Goal: Transaction & Acquisition: Book appointment/travel/reservation

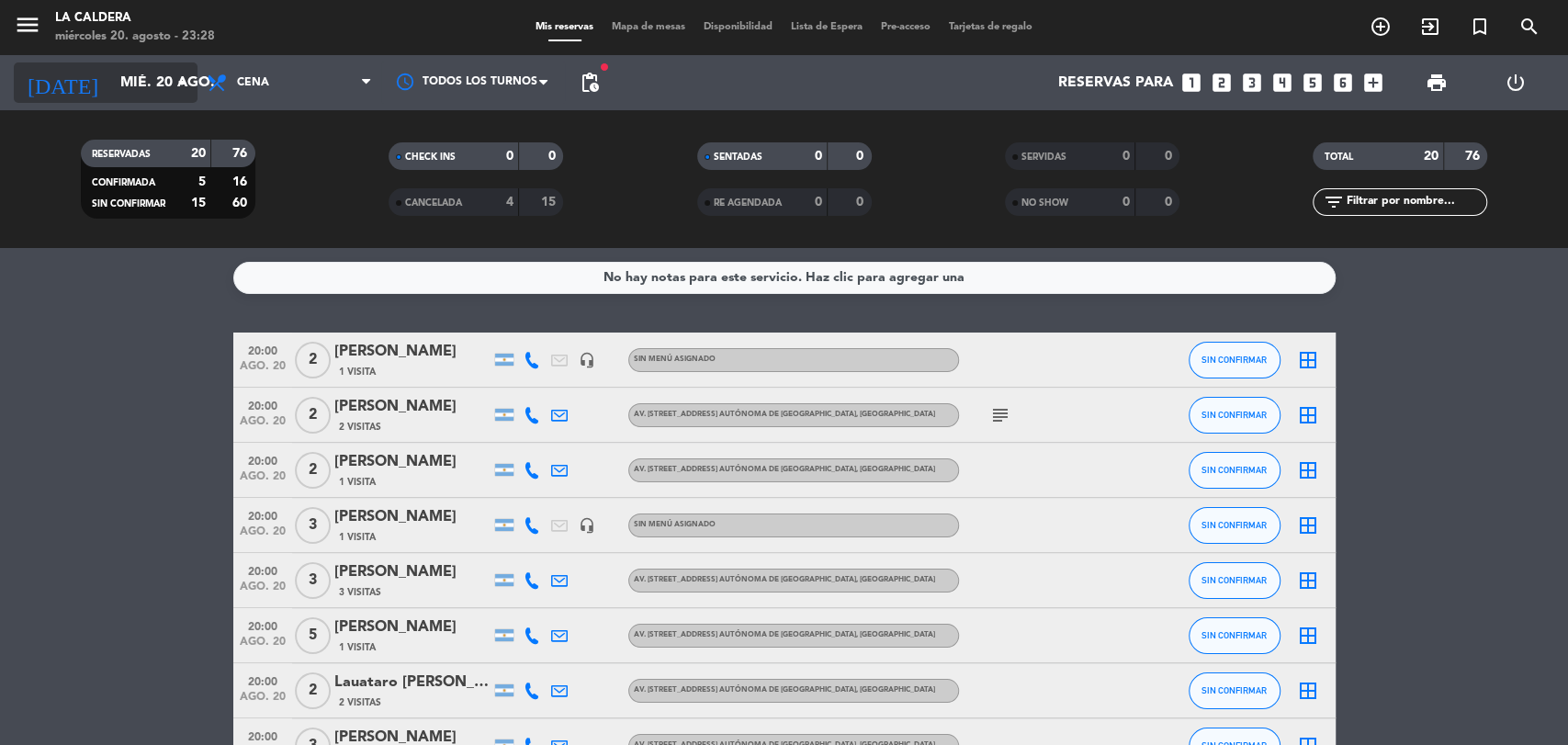
click at [147, 89] on input "mié. 20 ago." at bounding box center [208, 83] width 193 height 36
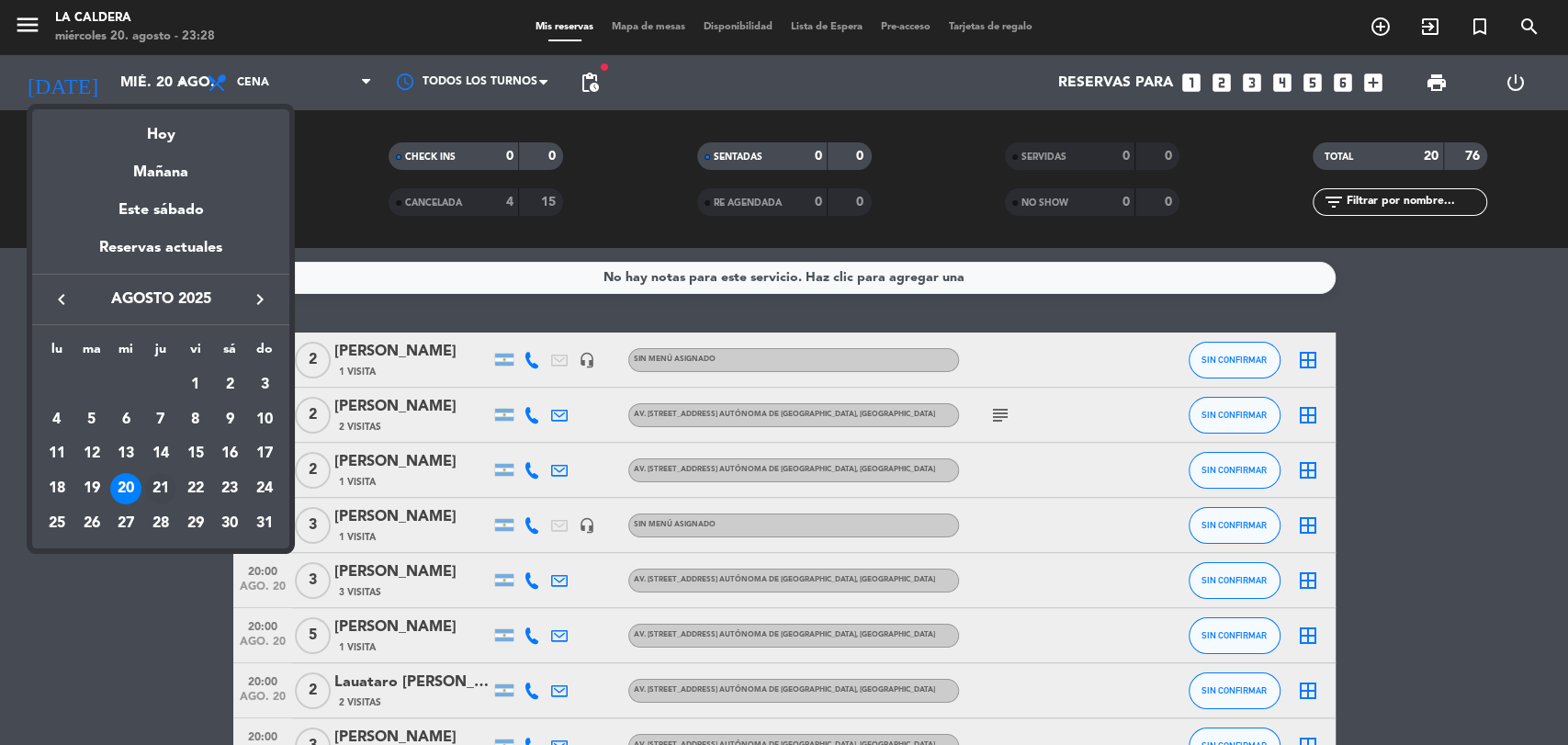
click at [162, 474] on div "21" at bounding box center [161, 488] width 31 height 31
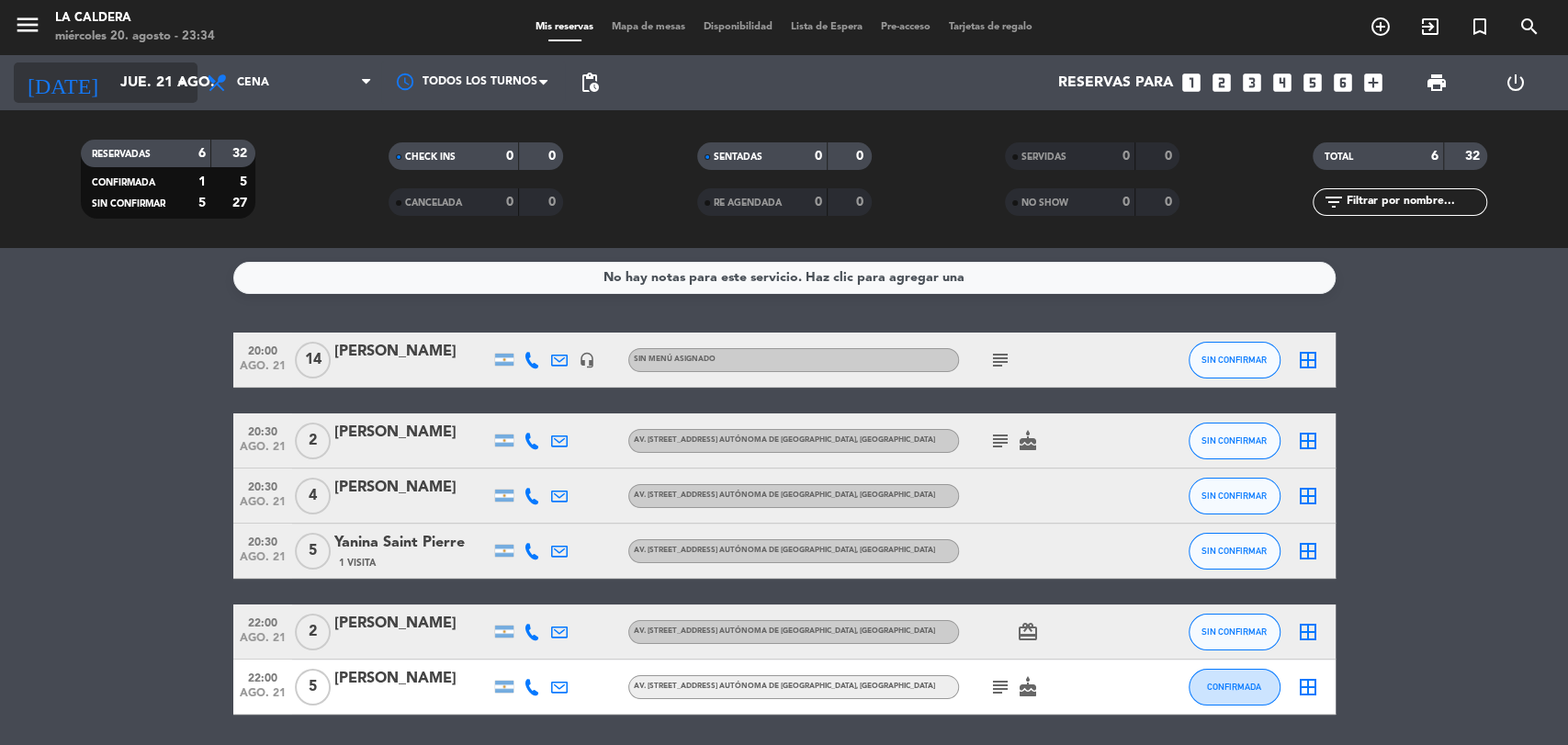
click at [126, 70] on input "jue. 21 ago." at bounding box center [208, 83] width 193 height 36
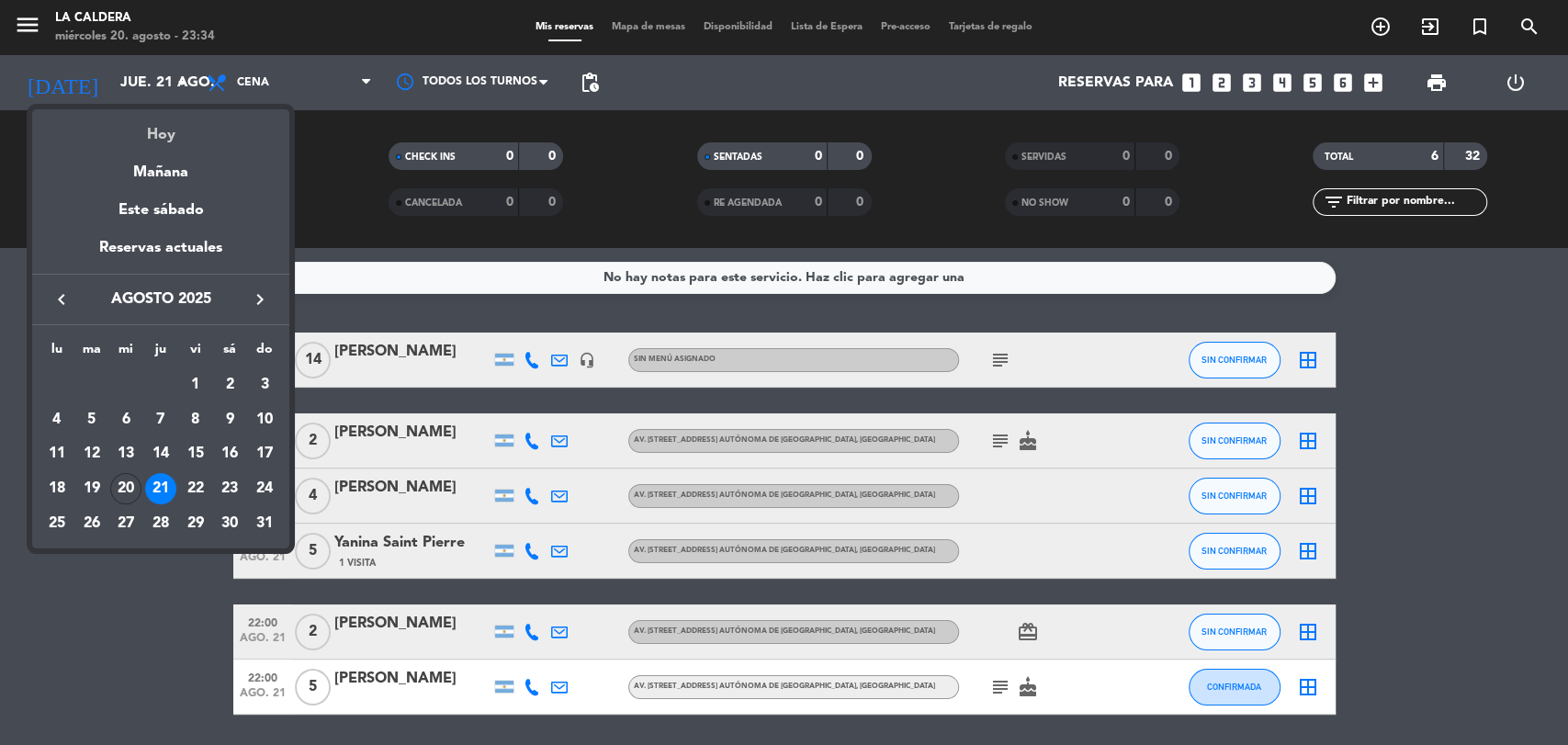
click at [150, 131] on div "Hoy" at bounding box center [160, 128] width 257 height 38
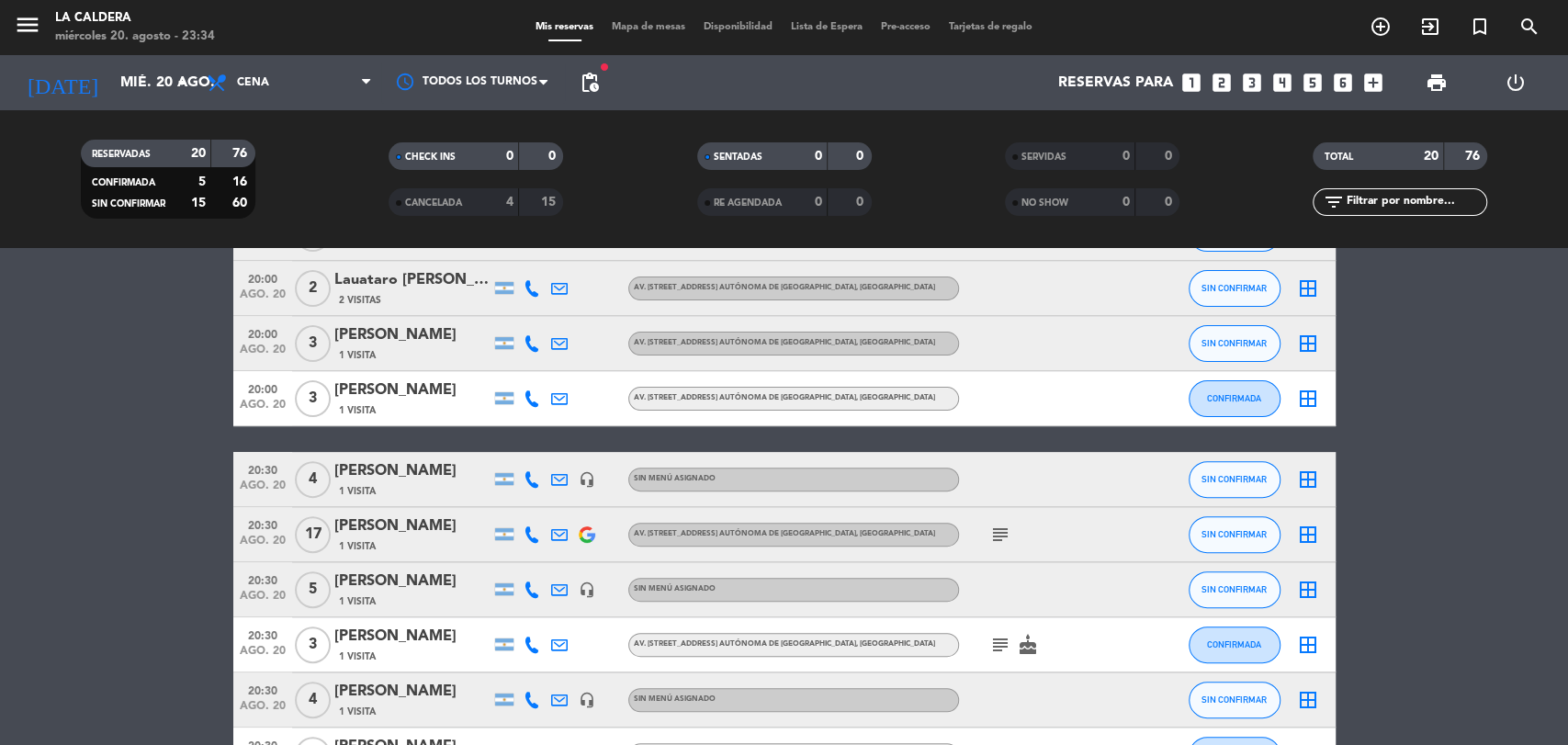
scroll to position [510, 0]
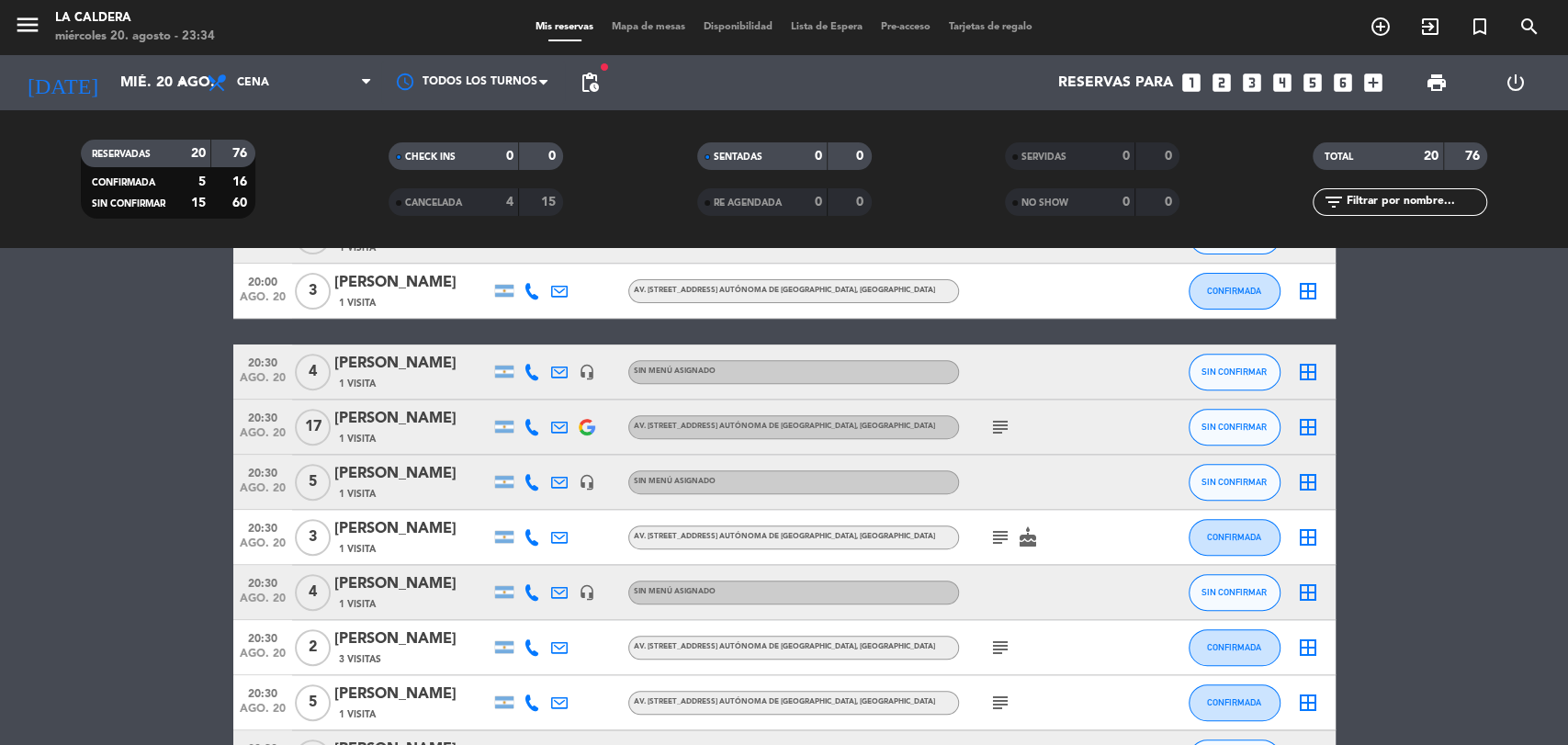
click at [1009, 422] on icon "subject" at bounding box center [1000, 427] width 22 height 22
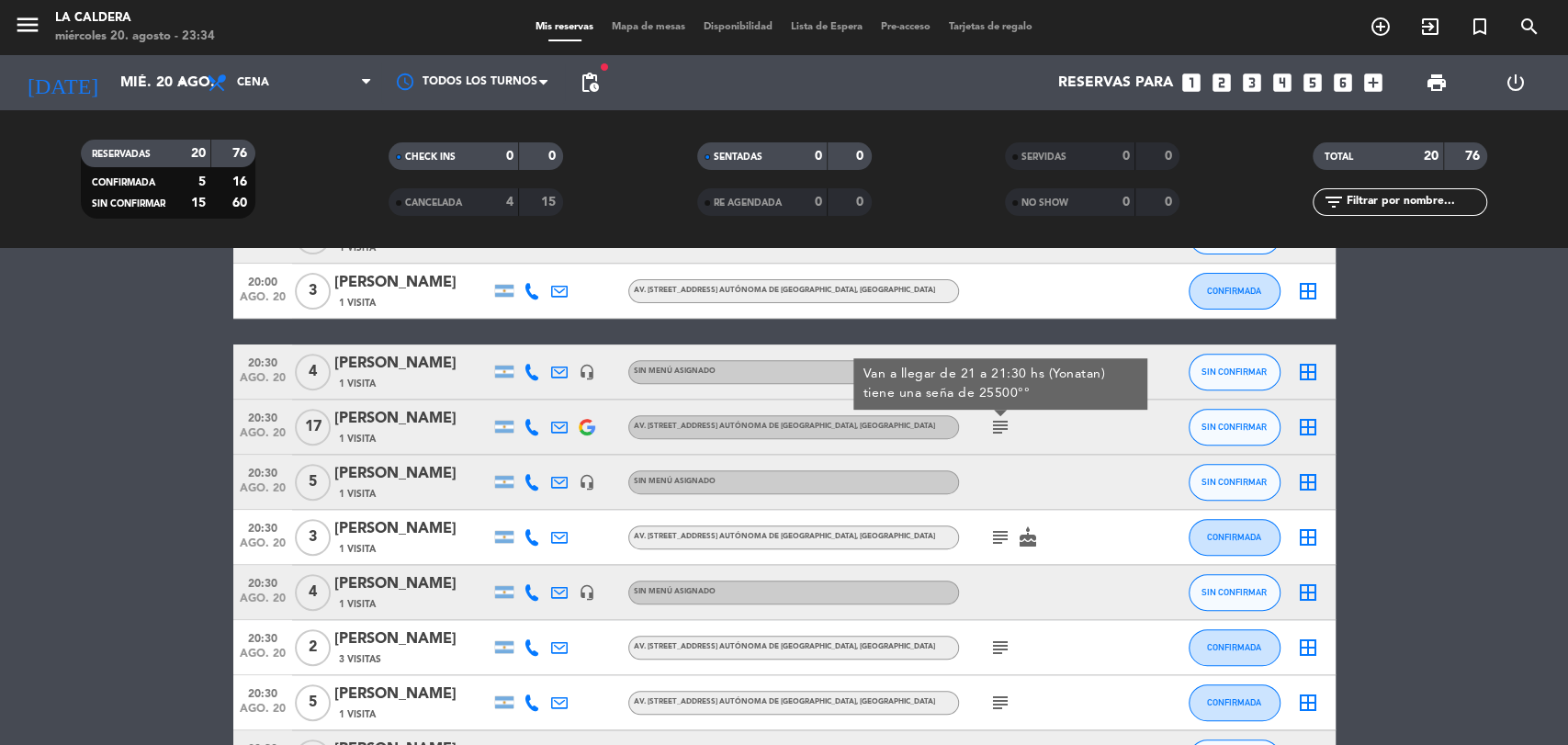
click at [1006, 421] on icon "subject" at bounding box center [1000, 427] width 22 height 22
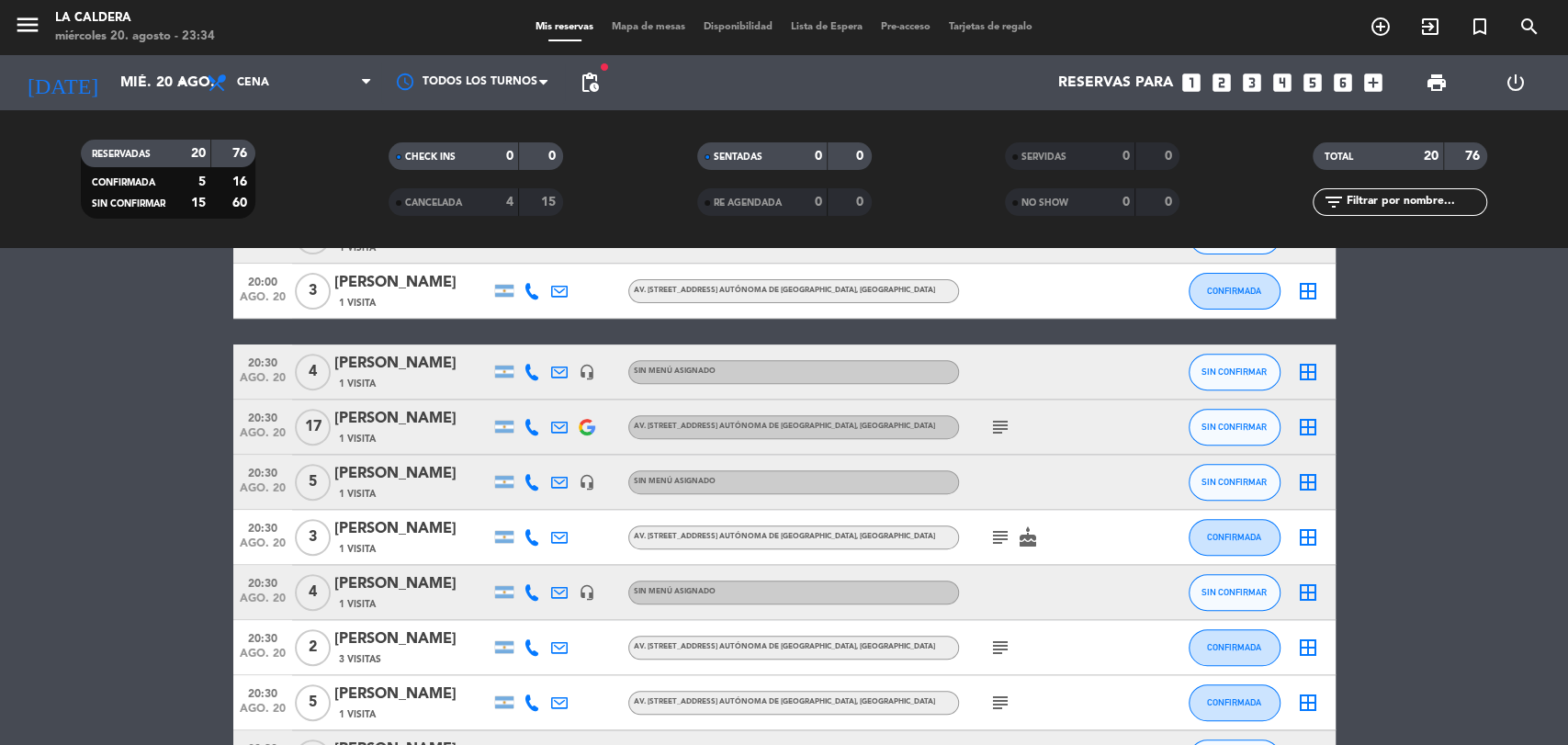
click at [1006, 421] on icon "subject" at bounding box center [1000, 427] width 22 height 22
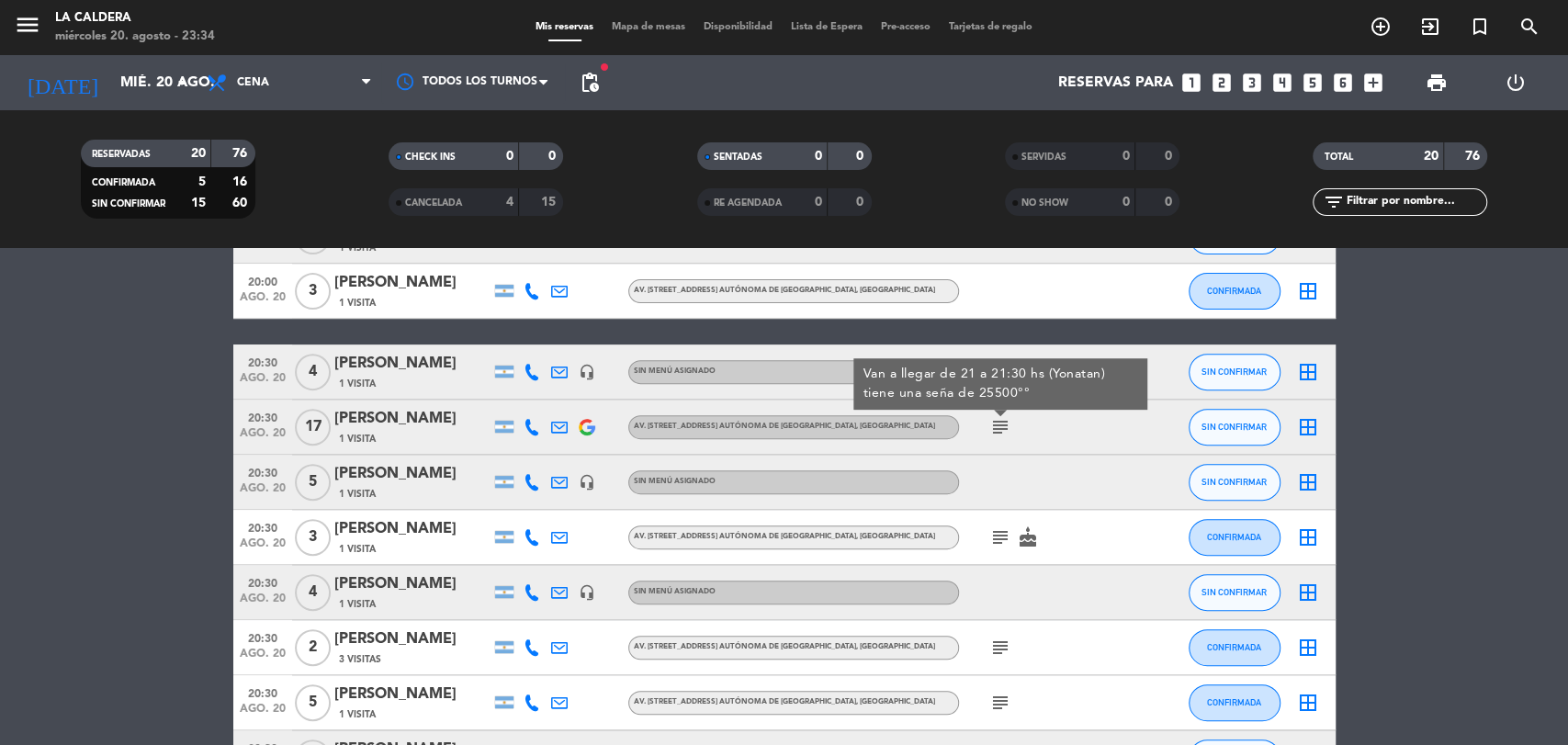
click at [1006, 421] on icon "subject" at bounding box center [1000, 427] width 22 height 22
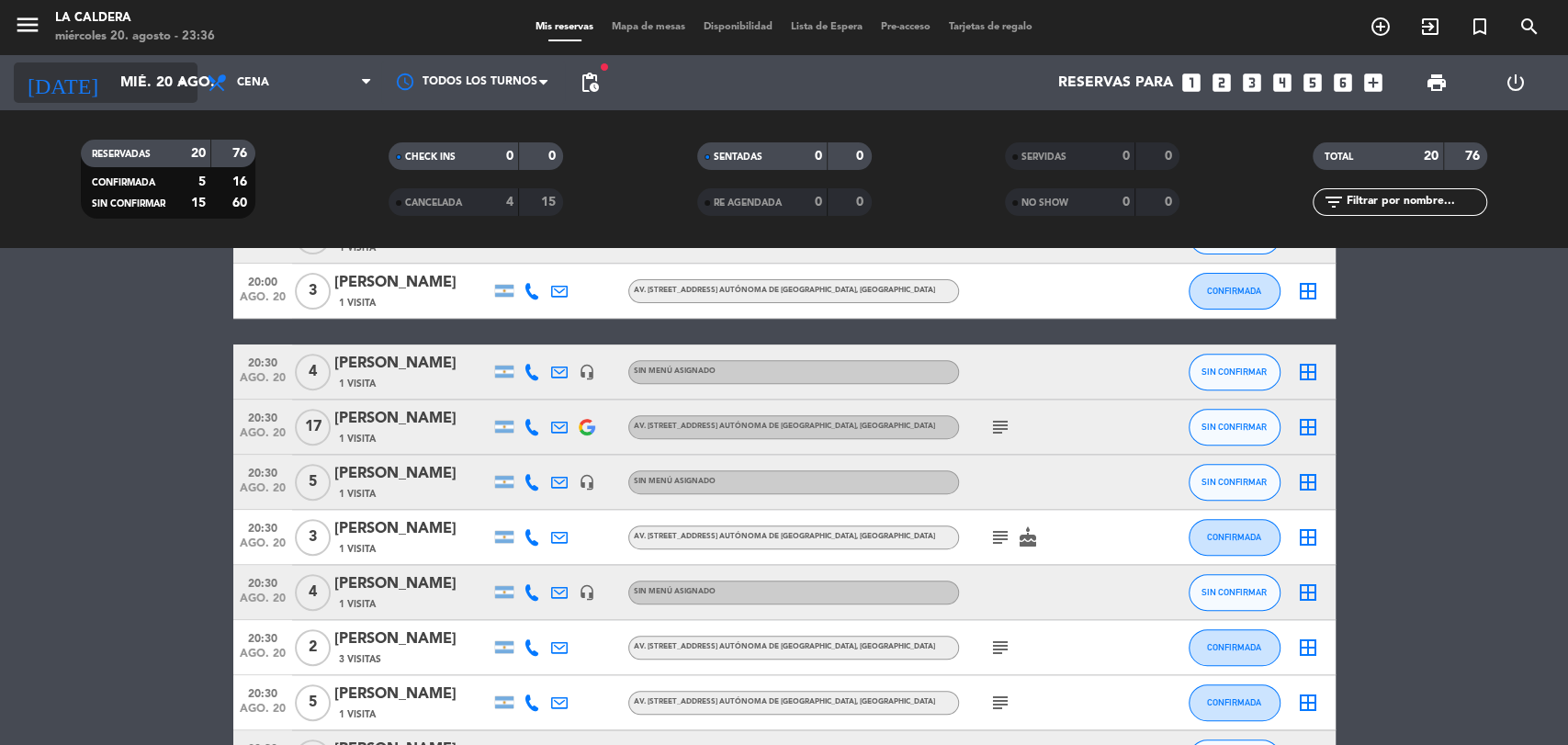
click at [106, 63] on div "[DATE] mié. 20 ago. arrow_drop_down" at bounding box center [106, 82] width 184 height 40
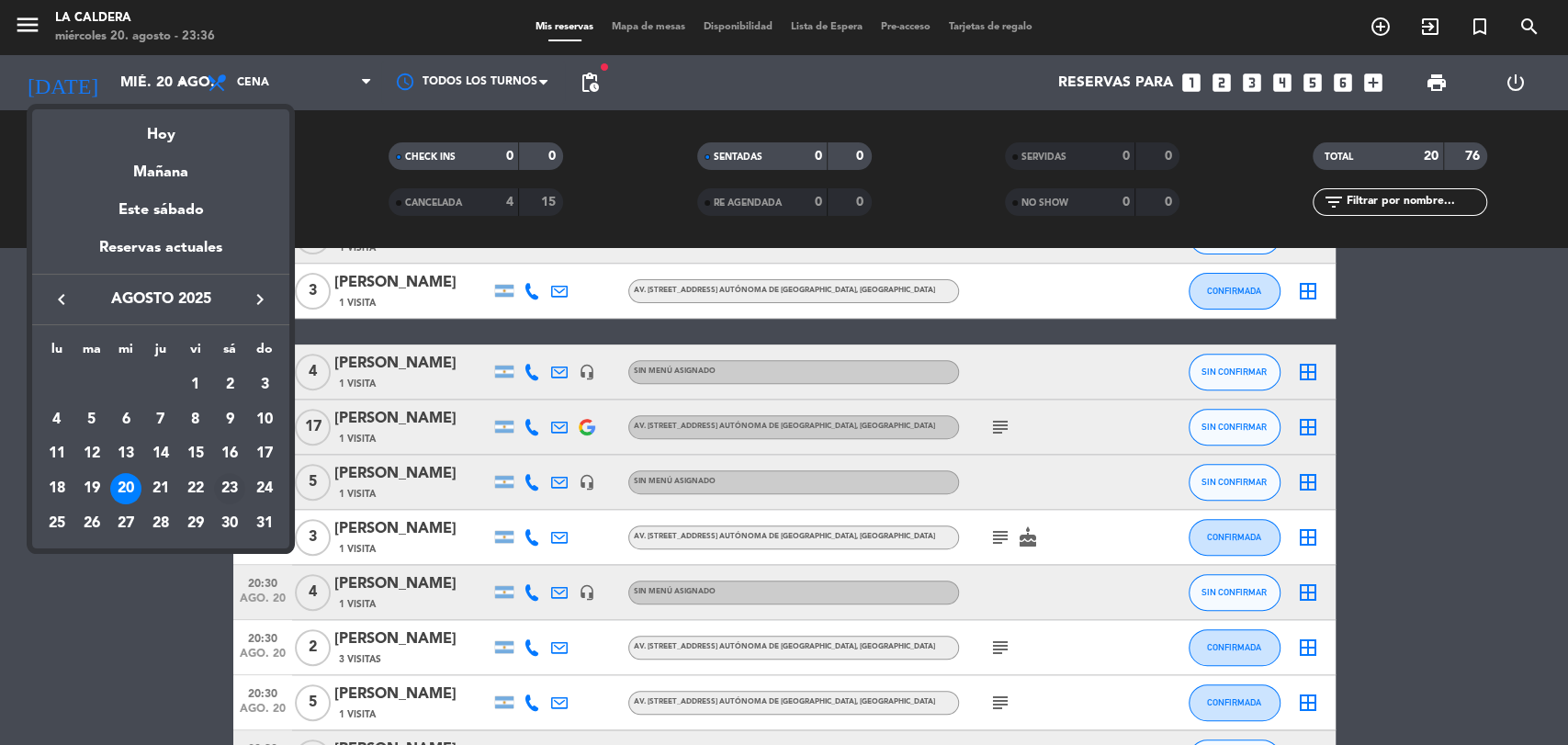
click at [223, 486] on div "23" at bounding box center [230, 488] width 31 height 31
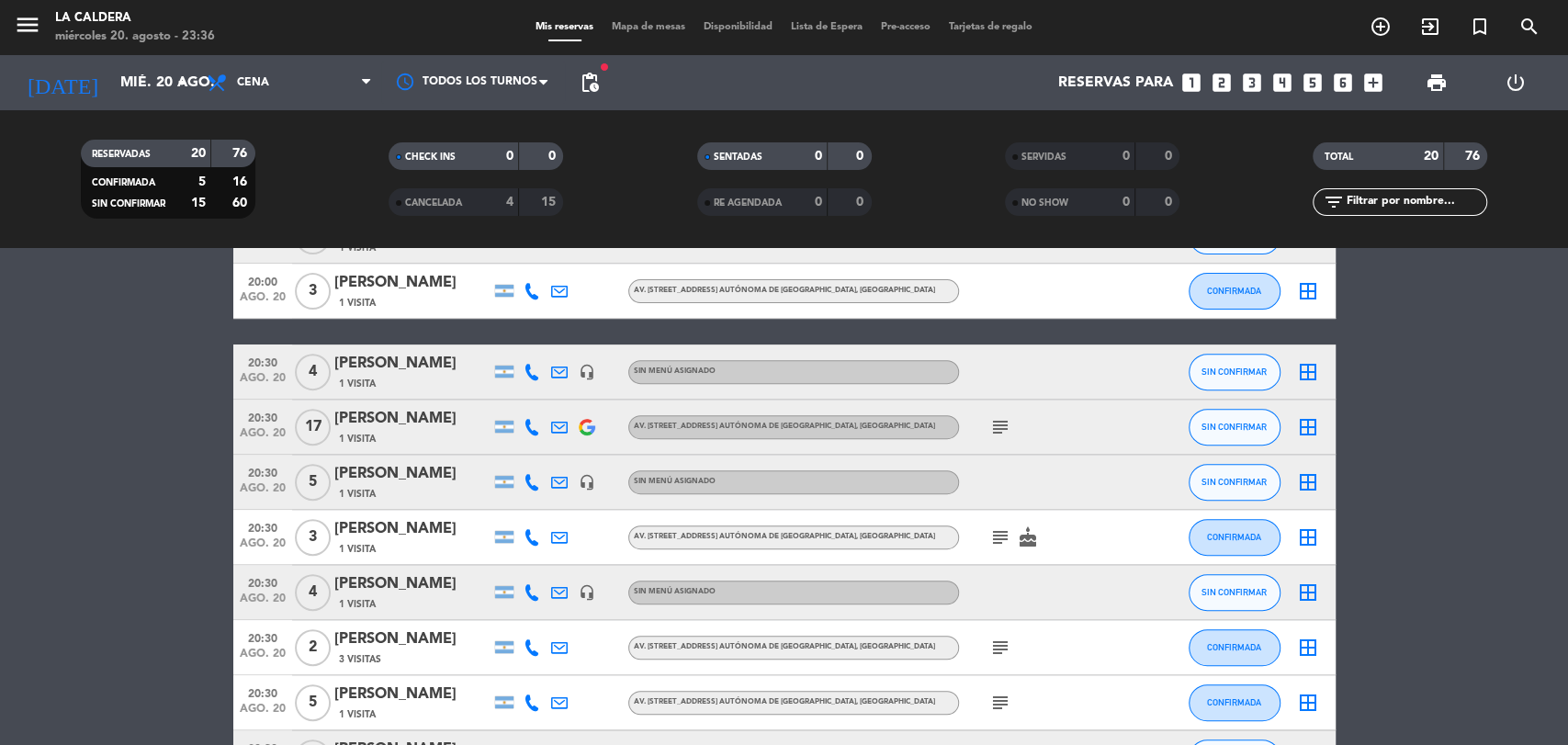
type input "sáb. 23 ago."
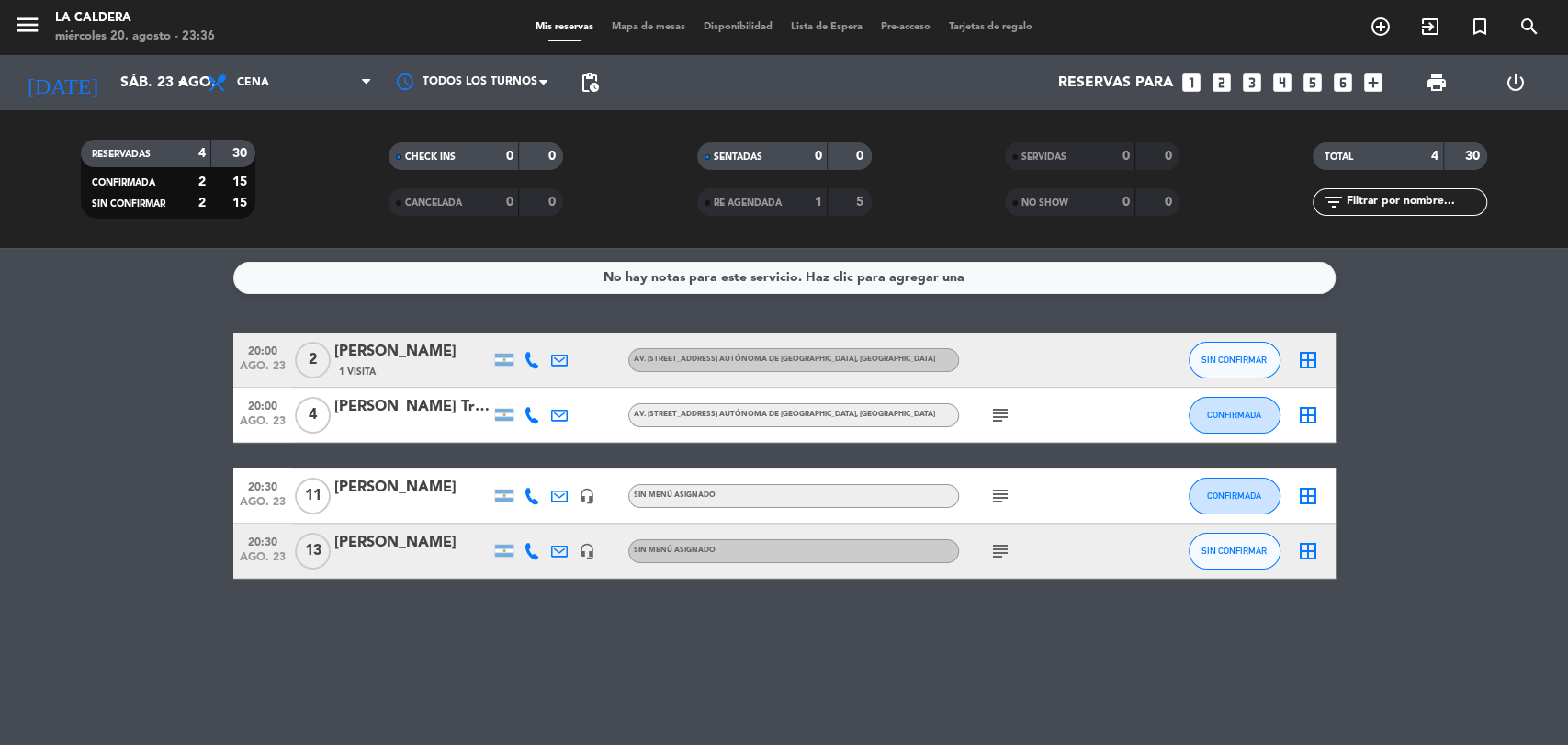
click at [1349, 75] on icon "looks_6" at bounding box center [1343, 82] width 23 height 23
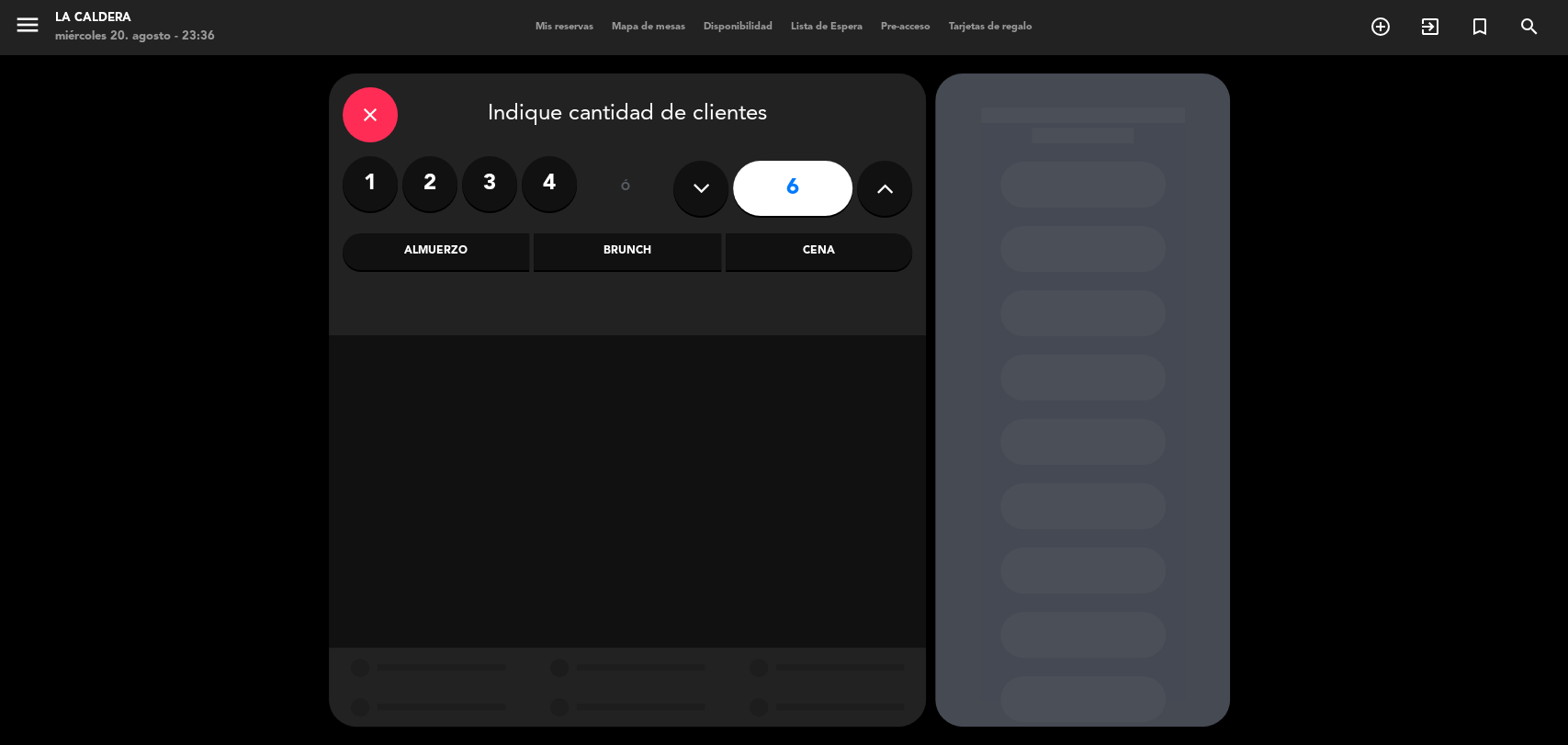
click at [805, 247] on div "Cena" at bounding box center [819, 252] width 187 height 37
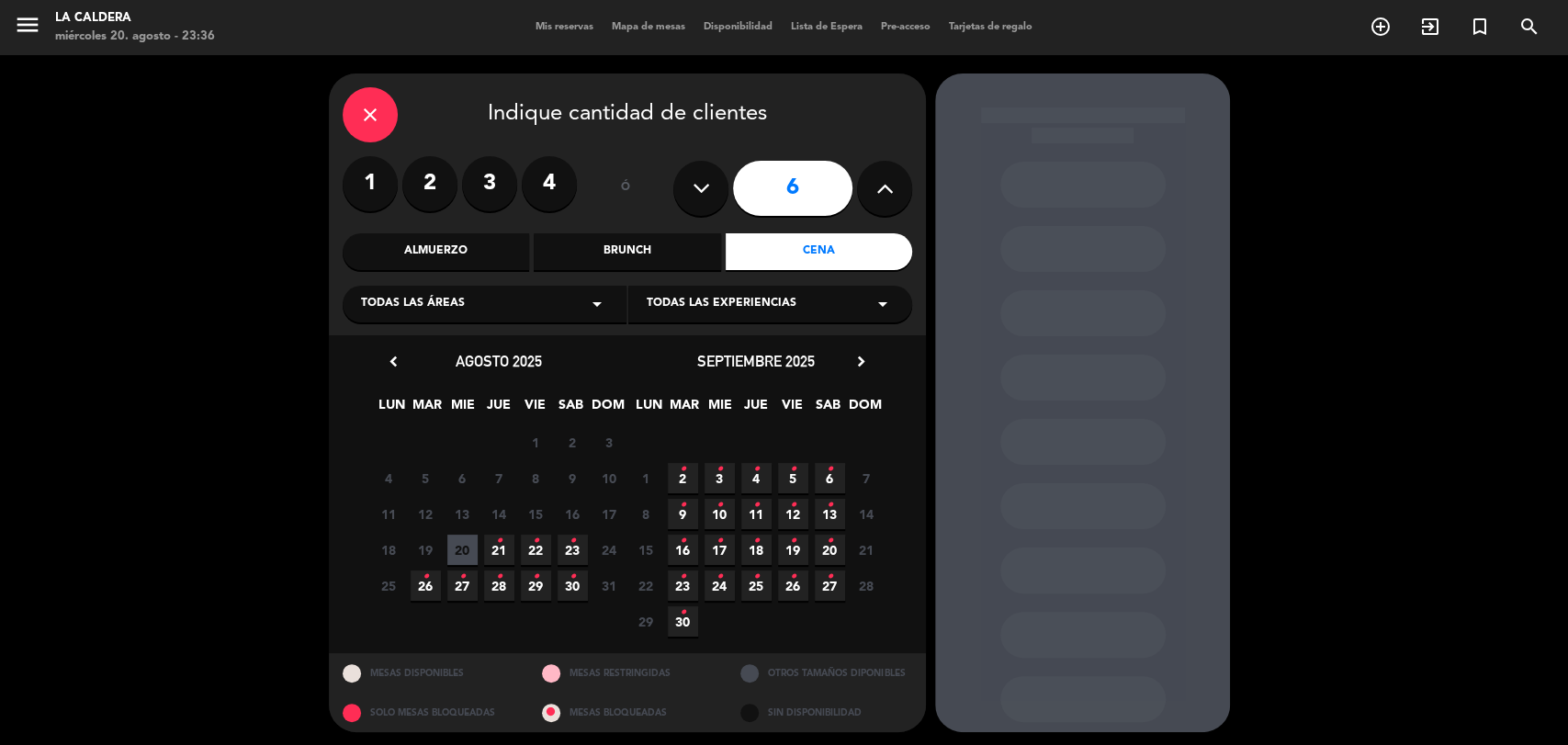
click at [570, 547] on icon "•" at bounding box center [572, 541] width 7 height 29
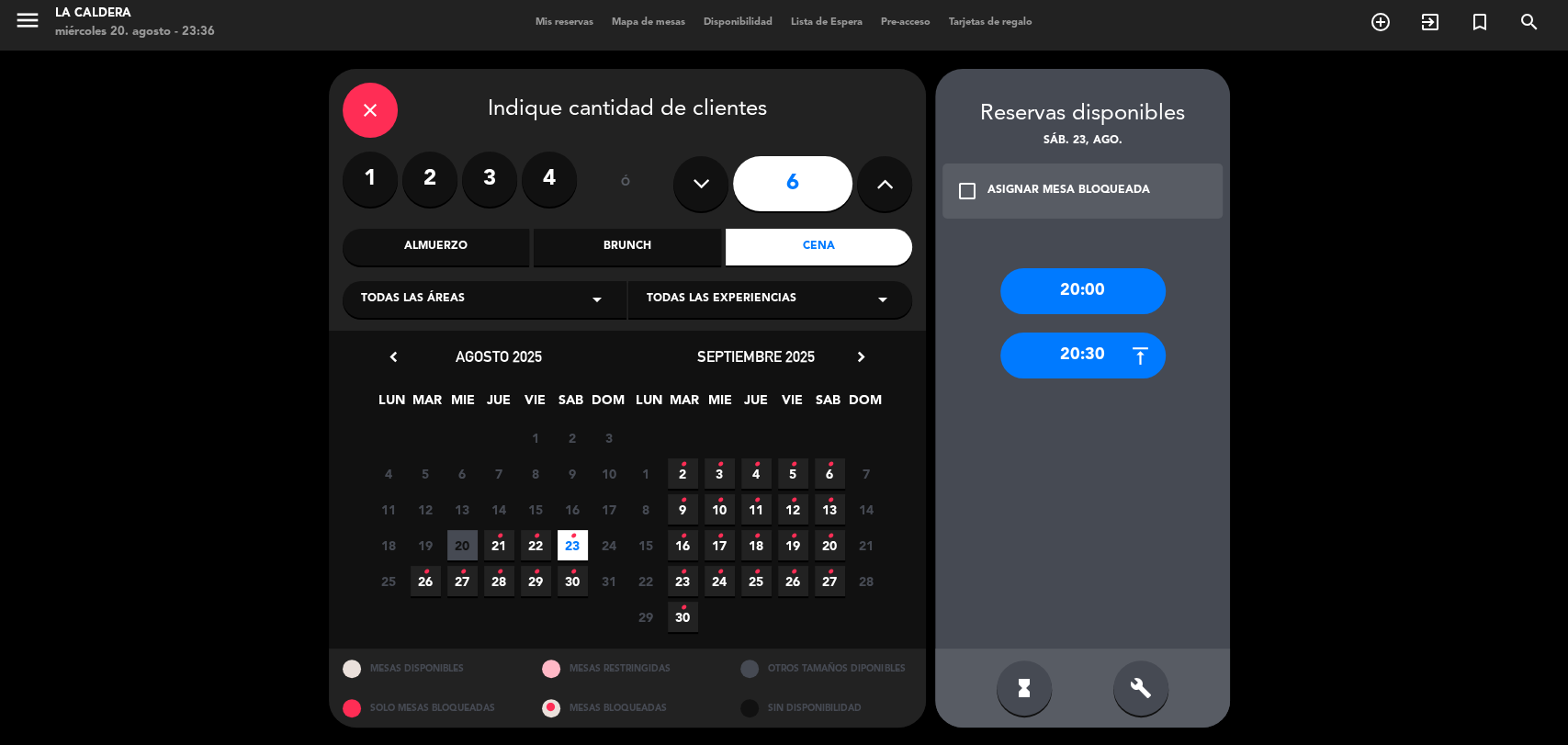
click at [1062, 299] on div "20:00" at bounding box center [1082, 291] width 165 height 46
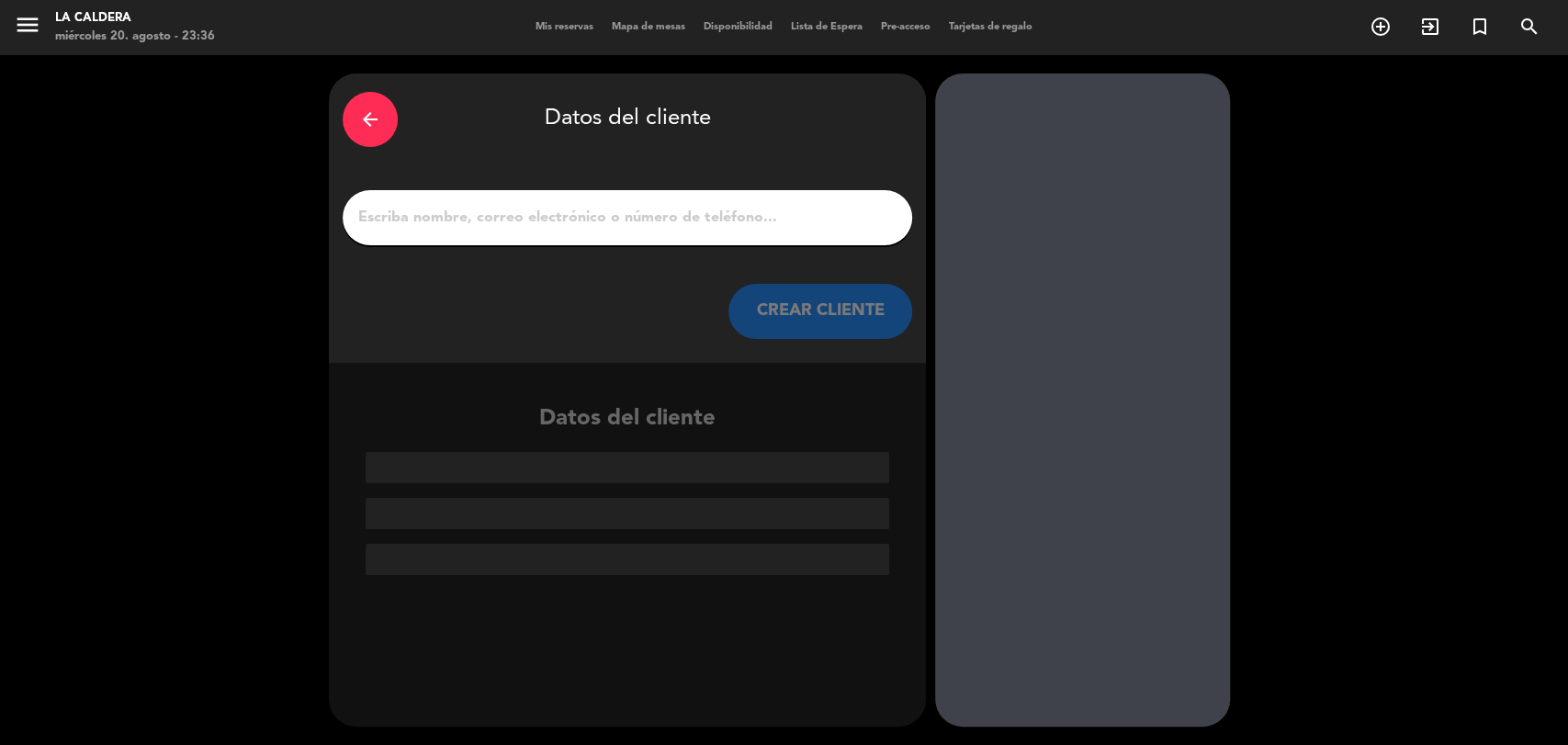
scroll to position [0, 0]
click at [845, 228] on input "1" at bounding box center [627, 218] width 542 height 25
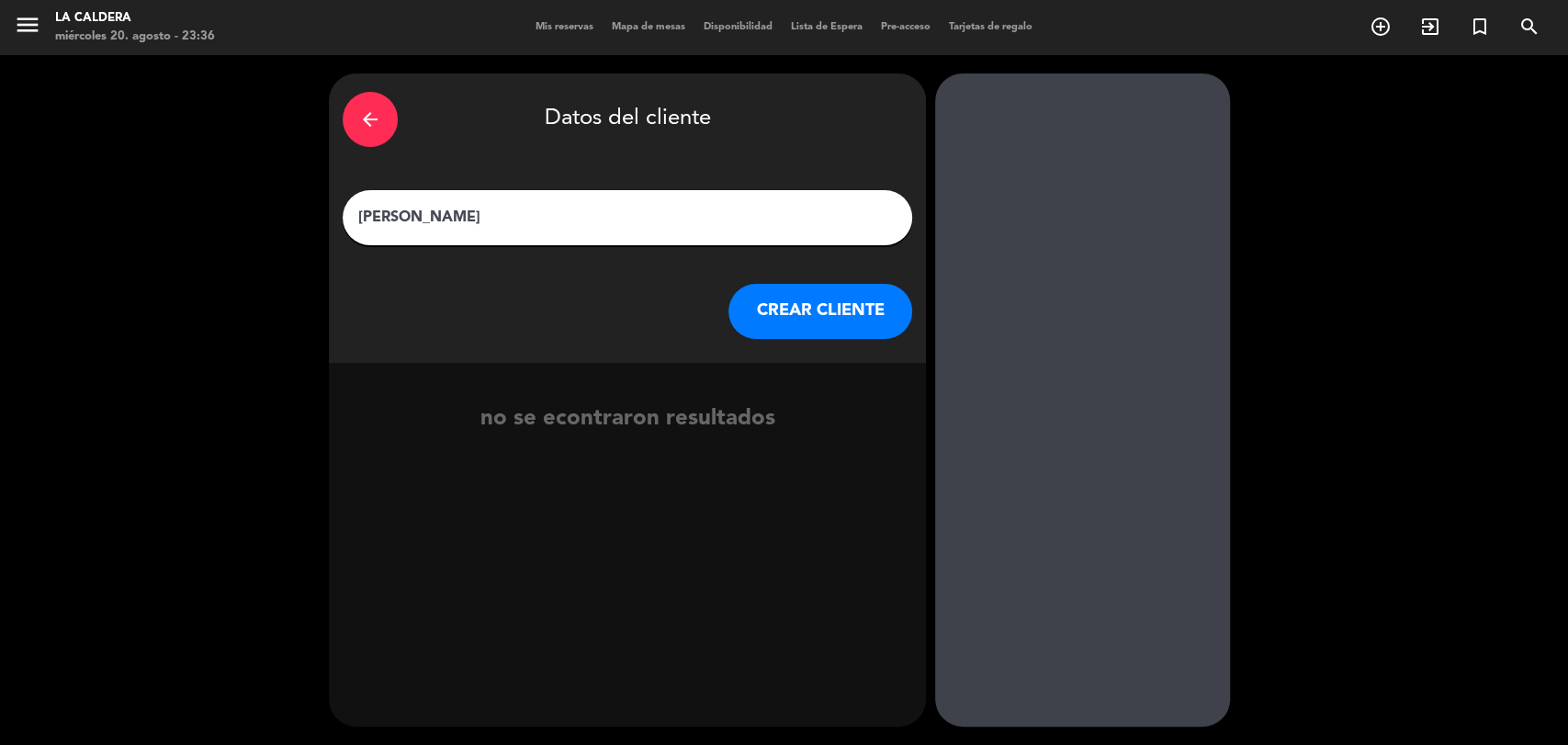
type input "[PERSON_NAME]"
click at [760, 319] on button "CREAR CLIENTE" at bounding box center [821, 311] width 184 height 55
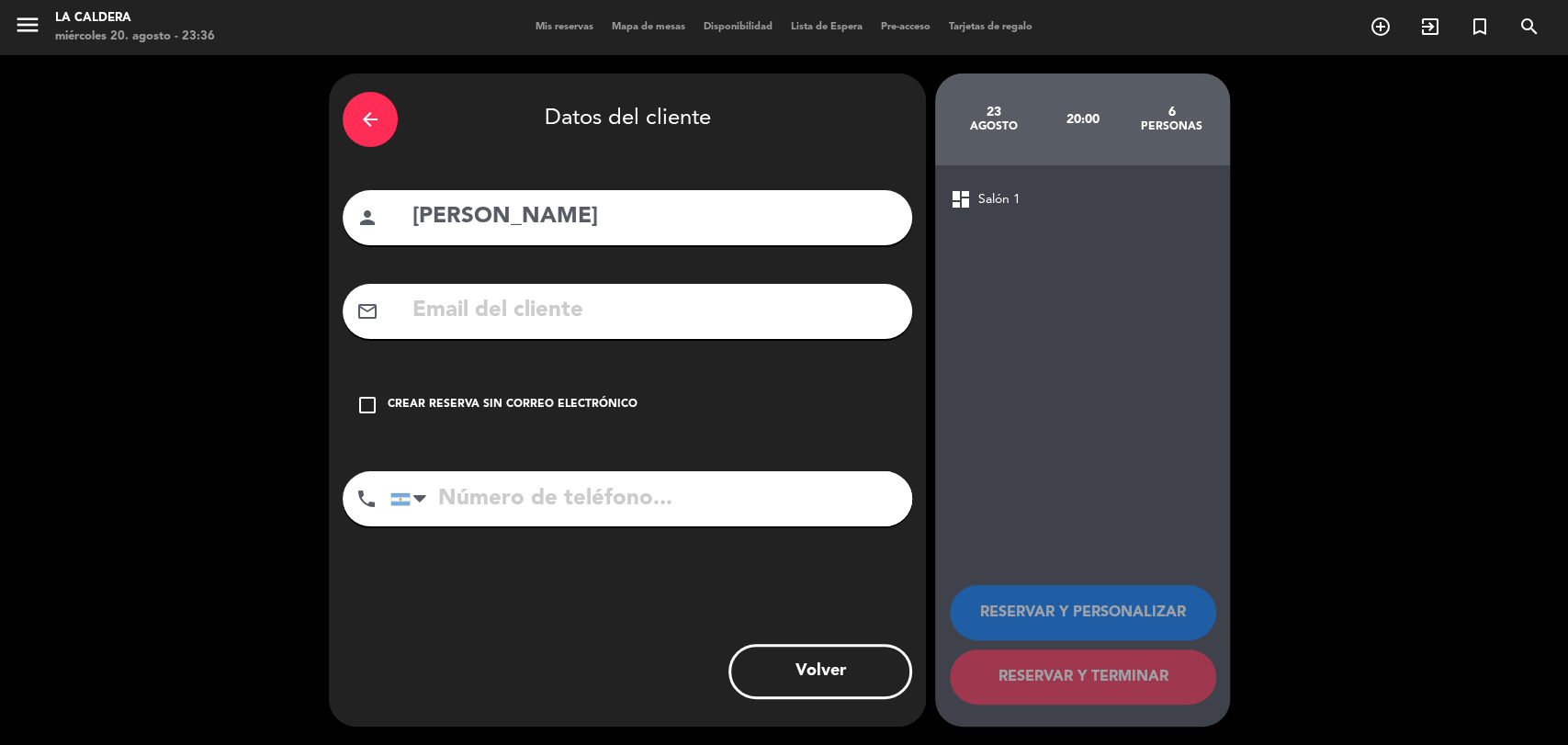
click at [667, 322] on input "text" at bounding box center [654, 310] width 487 height 38
type input "o"
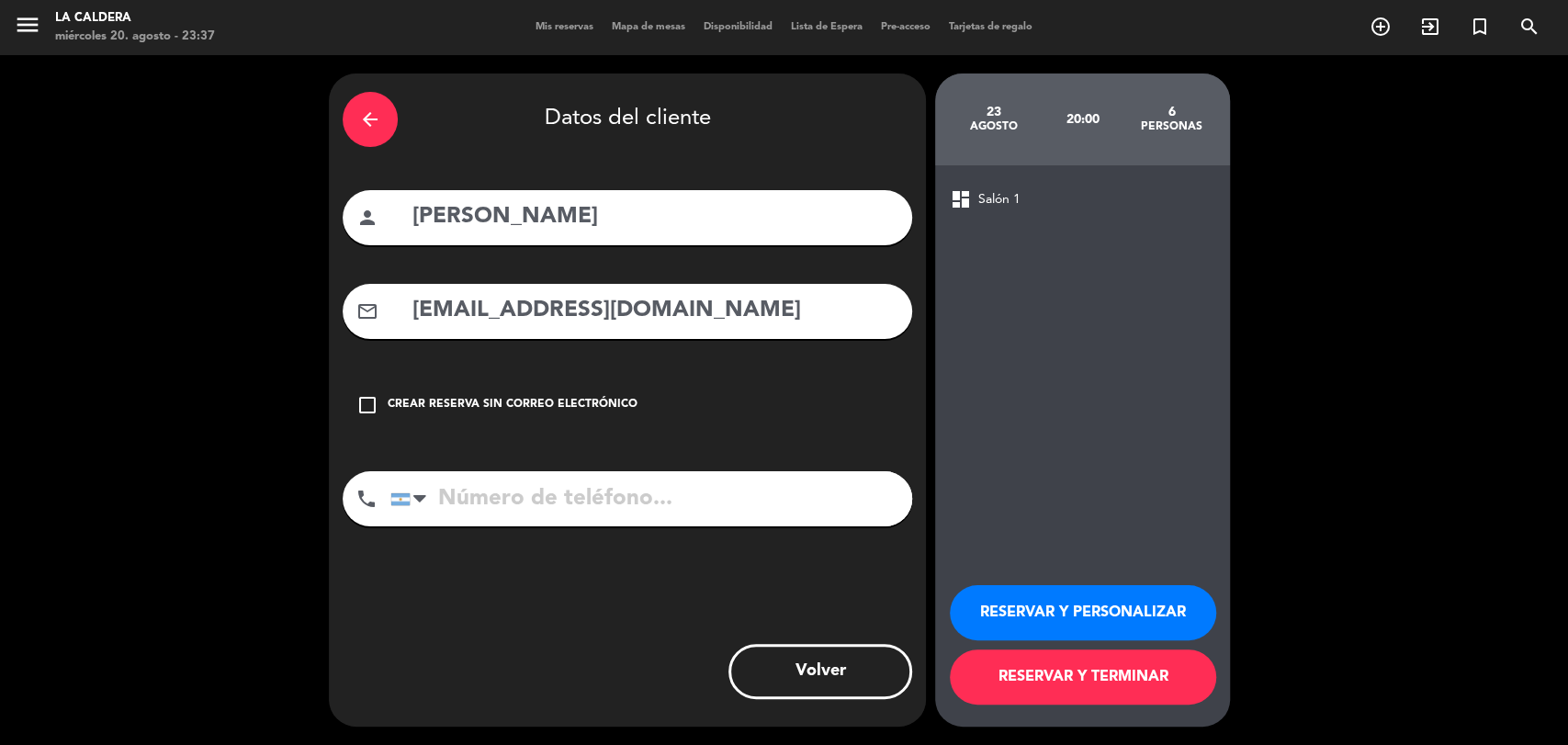
type input "[EMAIL_ADDRESS][DOMAIN_NAME]"
click at [632, 229] on input "[PERSON_NAME]" at bounding box center [654, 217] width 487 height 38
type input "[PERSON_NAME]"
click at [614, 509] on input "tel" at bounding box center [652, 498] width 522 height 55
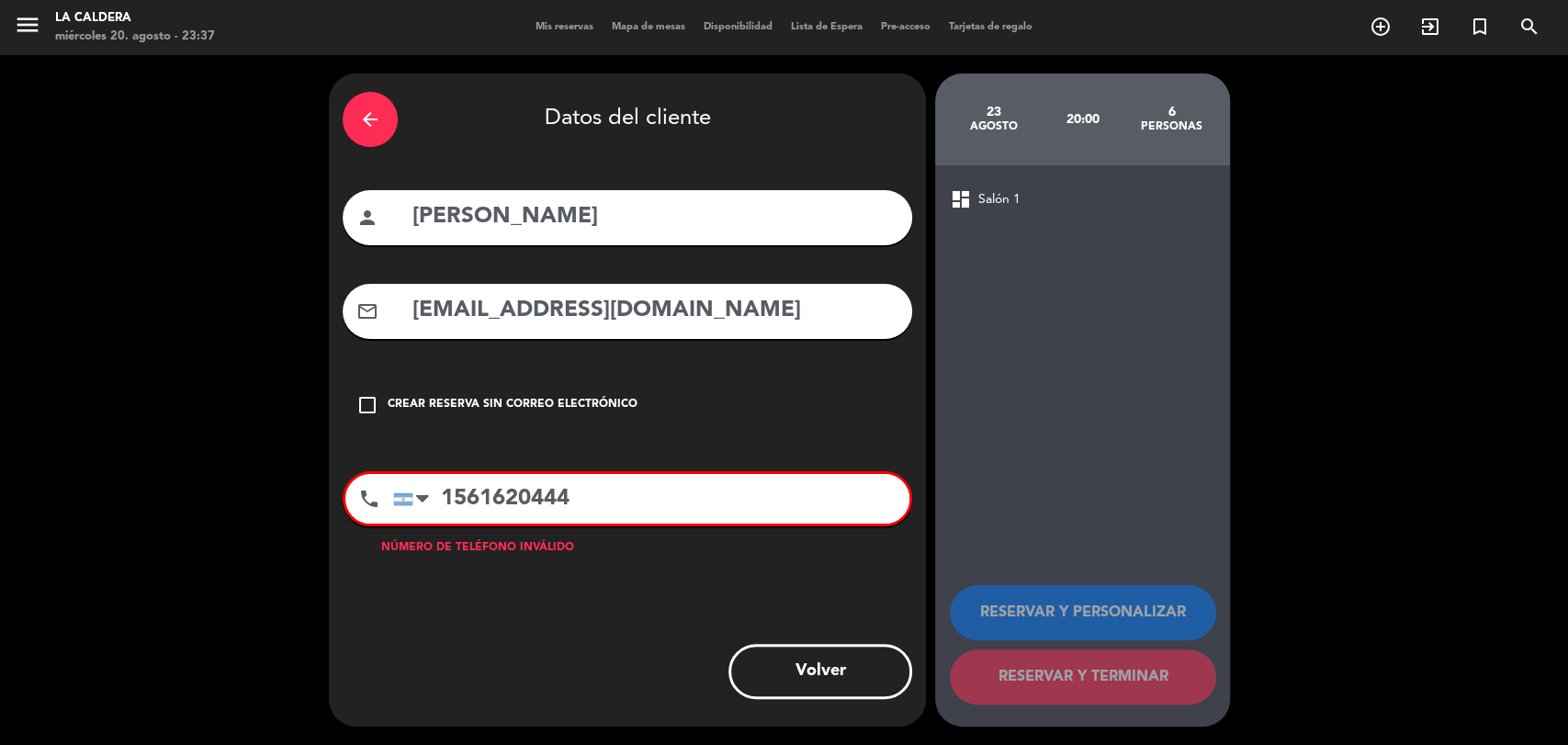
click at [465, 498] on input "1561620444" at bounding box center [651, 498] width 516 height 50
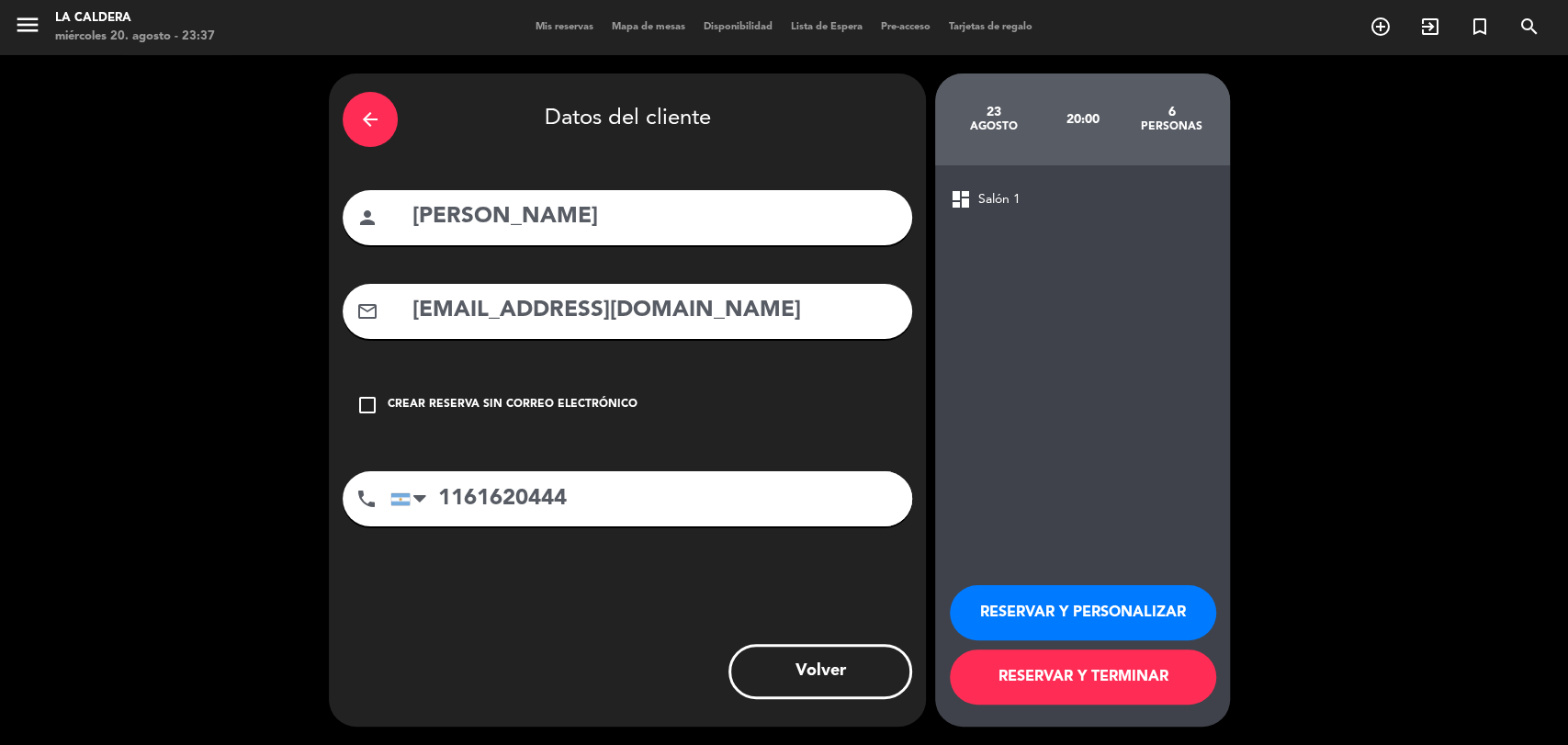
type input "1161620444"
click at [1054, 569] on div "RESERVAR Y PERSONALIZAR RESERVAR Y TERMINAR" at bounding box center [1082, 637] width 266 height 180
click at [1058, 590] on button "RESERVAR Y PERSONALIZAR" at bounding box center [1082, 612] width 267 height 55
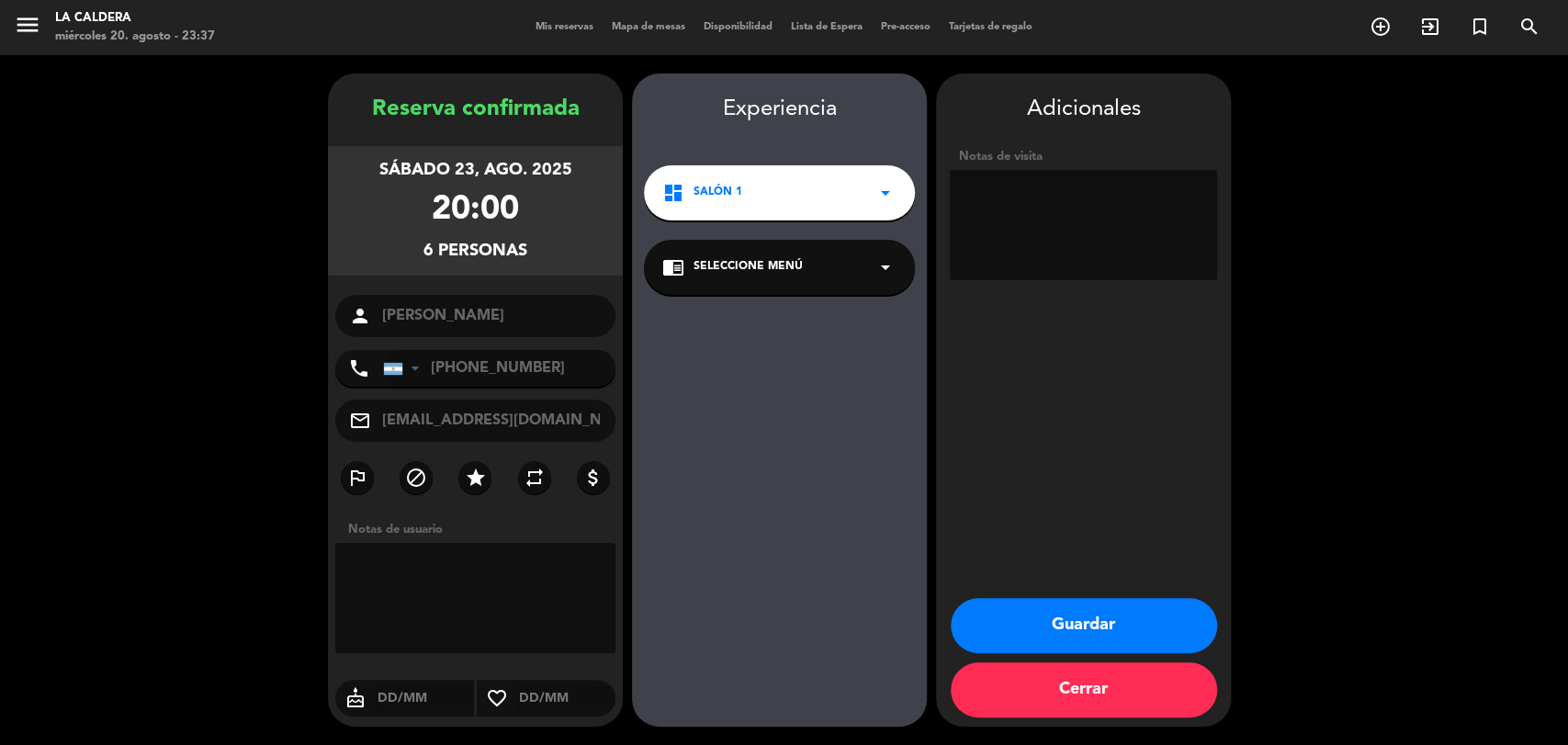
click at [1104, 633] on button "Guardar" at bounding box center [1083, 625] width 267 height 55
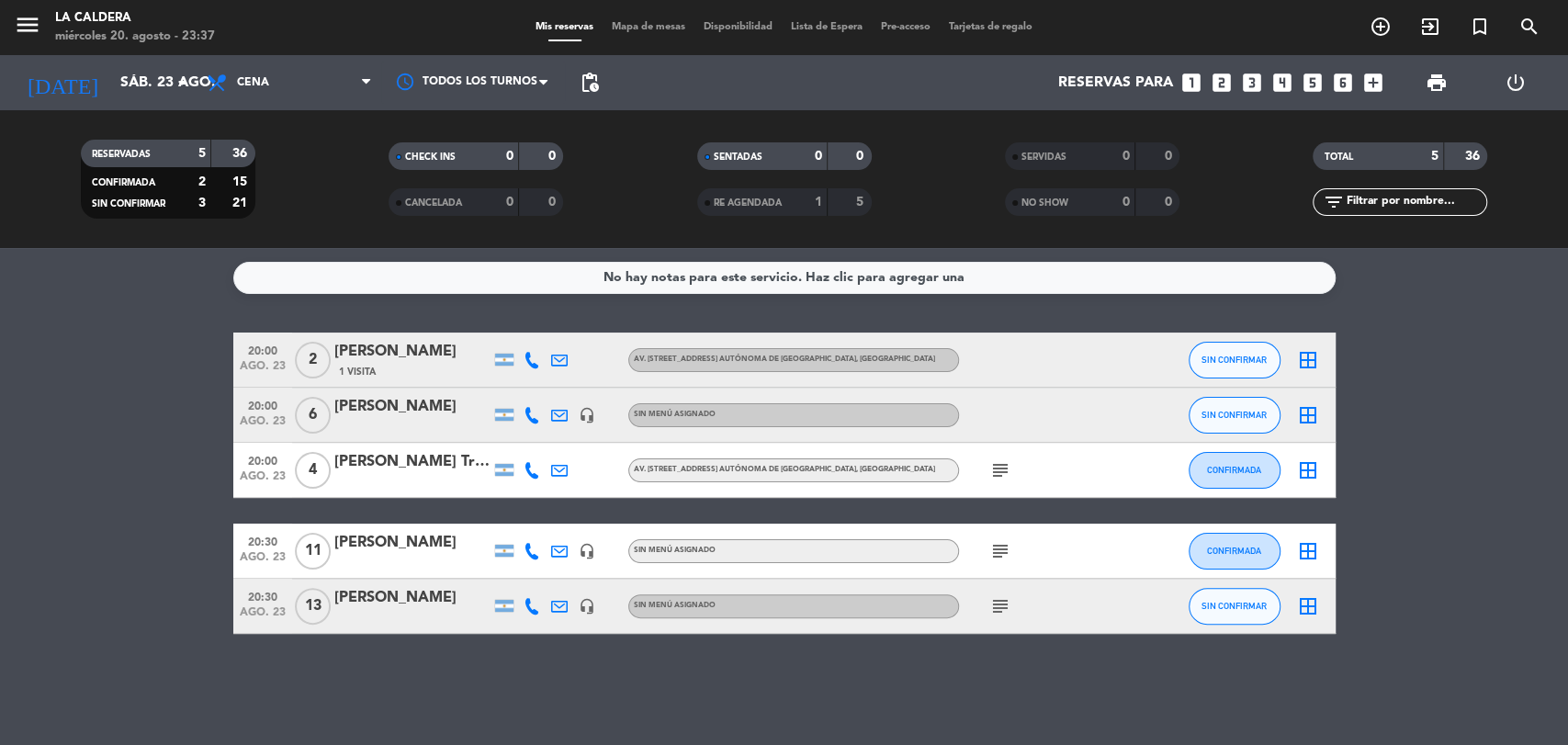
click at [377, 413] on div "[PERSON_NAME]" at bounding box center [412, 406] width 156 height 23
